Goal: Task Accomplishment & Management: Manage account settings

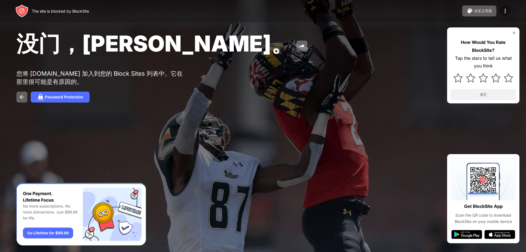
click at [502, 13] on img at bounding box center [505, 11] width 7 height 7
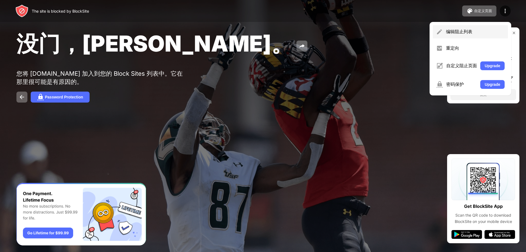
click at [464, 31] on div "编辑阻止列表" at bounding box center [475, 32] width 59 height 6
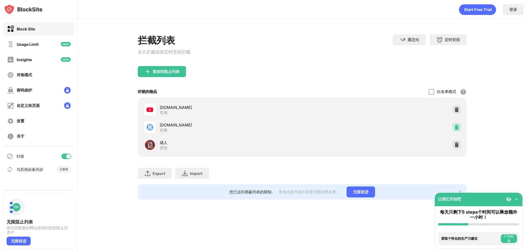
click at [455, 129] on div at bounding box center [456, 127] width 9 height 9
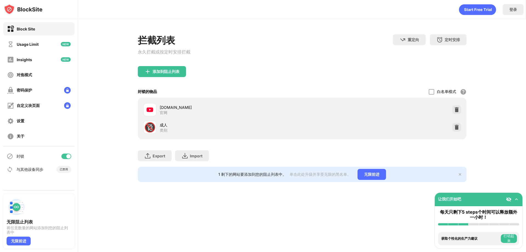
drag, startPoint x: 353, startPoint y: 51, endPoint x: 356, endPoint y: 2, distance: 48.6
click at [353, 51] on div "拦截列表 永久拦截或按定时安排拦截 重定向 单击设置重定向网站 定时安排 选择阻止列表将处于活动状态的日期和时间范围。" at bounding box center [302, 50] width 329 height 32
